Goal: Task Accomplishment & Management: Manage account settings

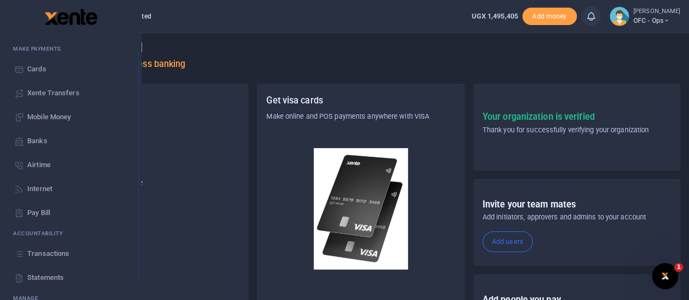
scroll to position [88, 0]
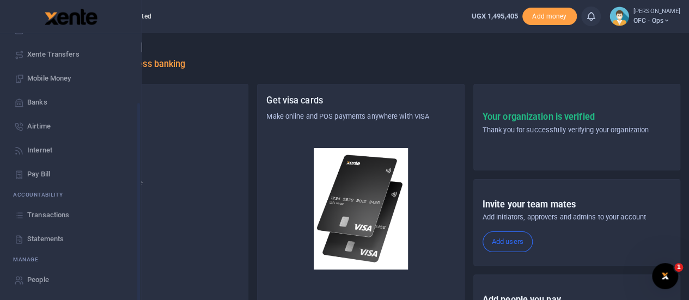
click at [51, 238] on span "Statements" at bounding box center [45, 239] width 37 height 11
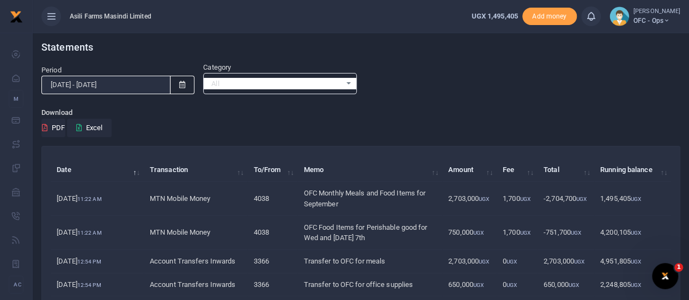
click at [68, 83] on input "[DATE] - [DATE]" at bounding box center [105, 85] width 129 height 19
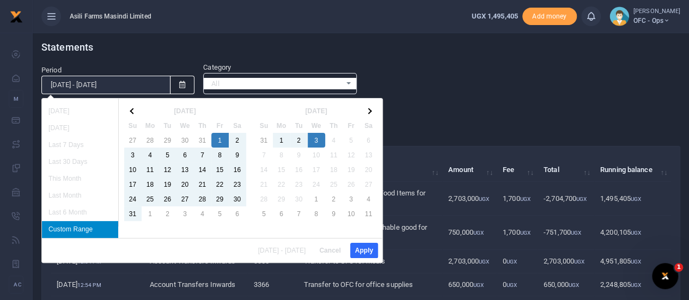
click at [111, 84] on input "[DATE] - [DATE]" at bounding box center [105, 85] width 129 height 19
type input "[DATE] - [DATE]"
click at [367, 245] on button "Apply" at bounding box center [364, 250] width 28 height 15
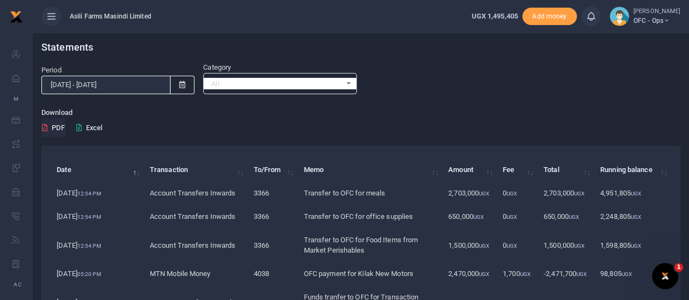
click at [97, 129] on button "Excel" at bounding box center [89, 128] width 45 height 19
